Goal: Find specific page/section: Find specific page/section

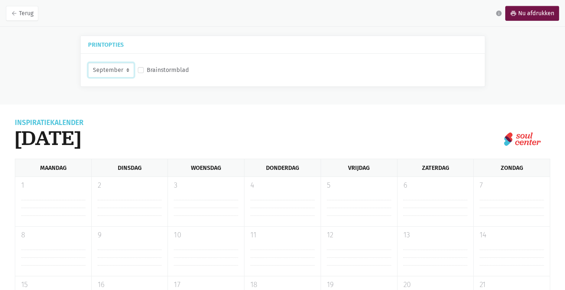
click at [125, 72] on select "September Oktober November December" at bounding box center [111, 70] width 46 height 15
click at [12, 13] on icon "arrow_back" at bounding box center [14, 13] width 7 height 7
click at [126, 71] on select "September Oktober November December" at bounding box center [111, 70] width 46 height 15
click at [50, 80] on div "Printopties September Oktober November December Brainstormblad Inspiratiekalend…" at bounding box center [282, 238] width 565 height 404
click at [14, 12] on icon "arrow_back" at bounding box center [14, 13] width 7 height 7
